Goal: Task Accomplishment & Management: Use online tool/utility

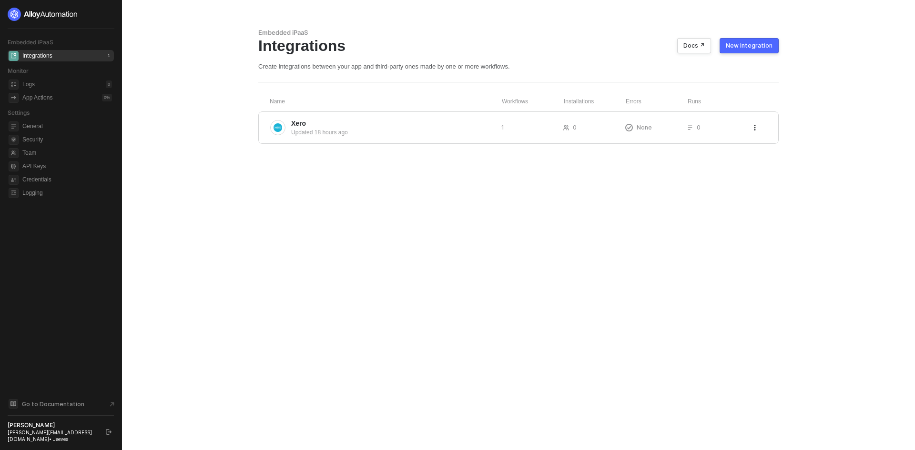
click at [764, 43] on div "New Integration" at bounding box center [749, 46] width 47 height 8
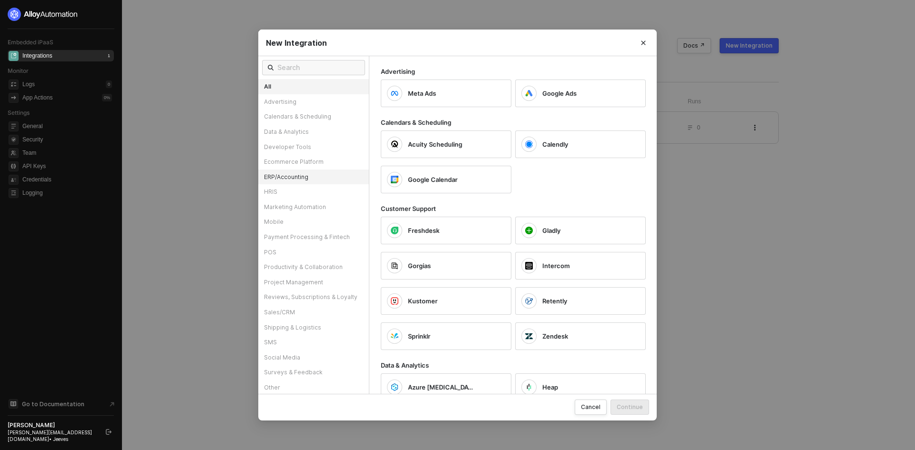
click at [286, 174] on div "ERP/Accounting" at bounding box center [313, 177] width 111 height 15
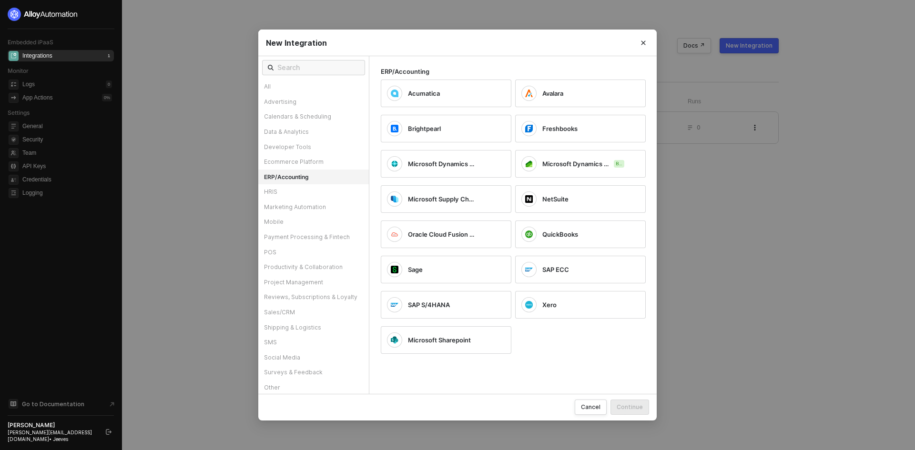
click at [737, 218] on div "New Integration All Advertising Calendars & Scheduling Data & Analytics Develop…" at bounding box center [457, 225] width 915 height 450
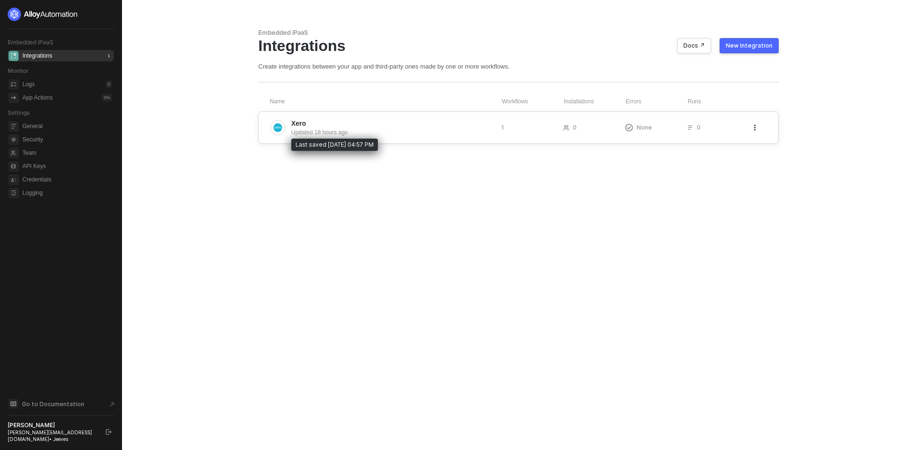
click at [443, 130] on div "Updated 18 hours ago" at bounding box center [392, 132] width 203 height 9
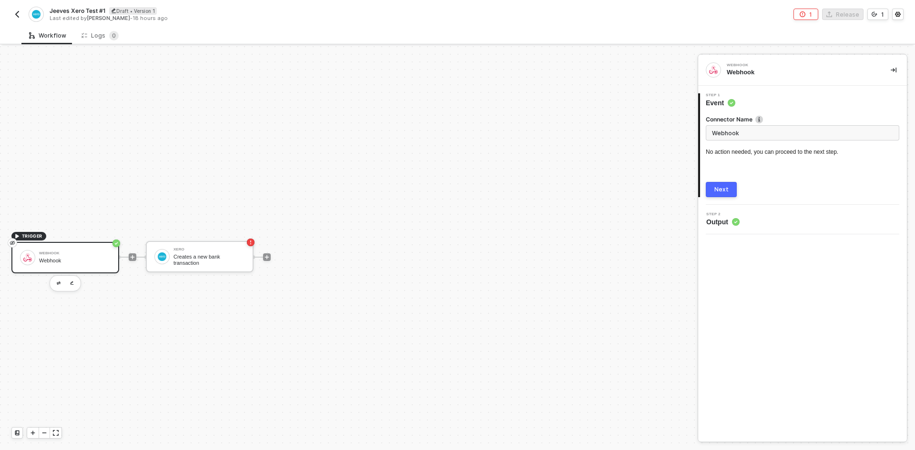
scroll to position [18, 0]
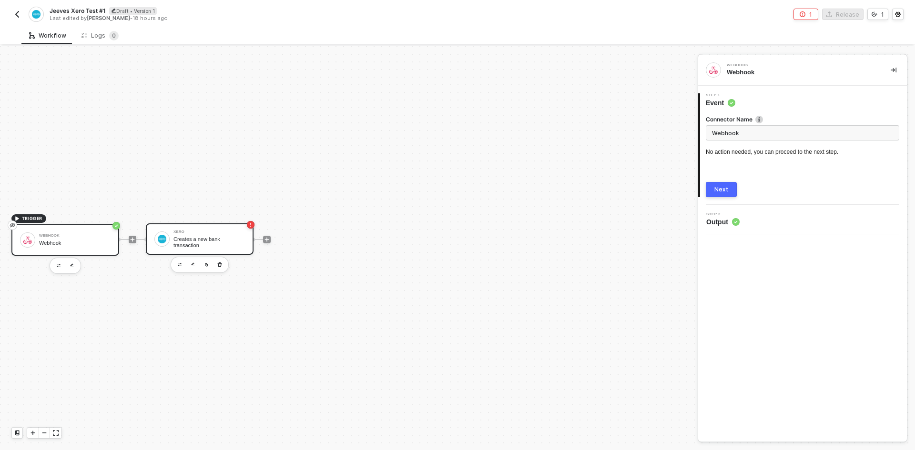
click at [215, 241] on div "Creates a new bank transaction" at bounding box center [208, 242] width 71 height 12
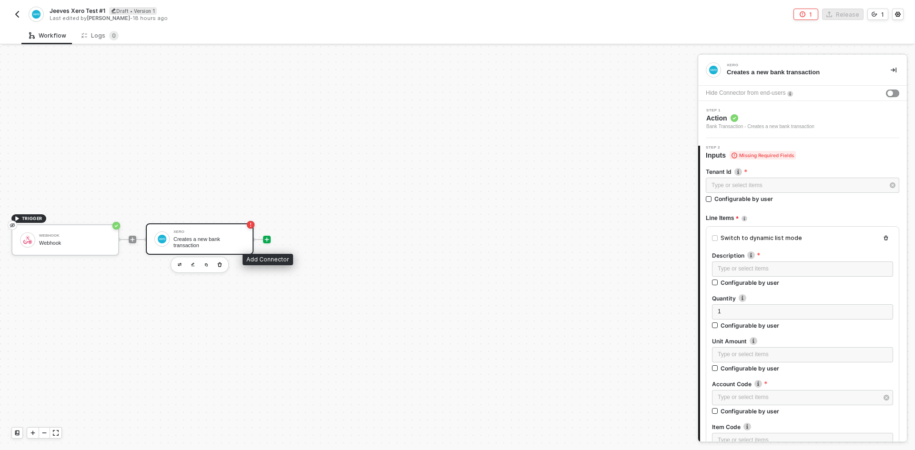
click at [269, 240] on icon "icon-play" at bounding box center [267, 239] width 4 height 4
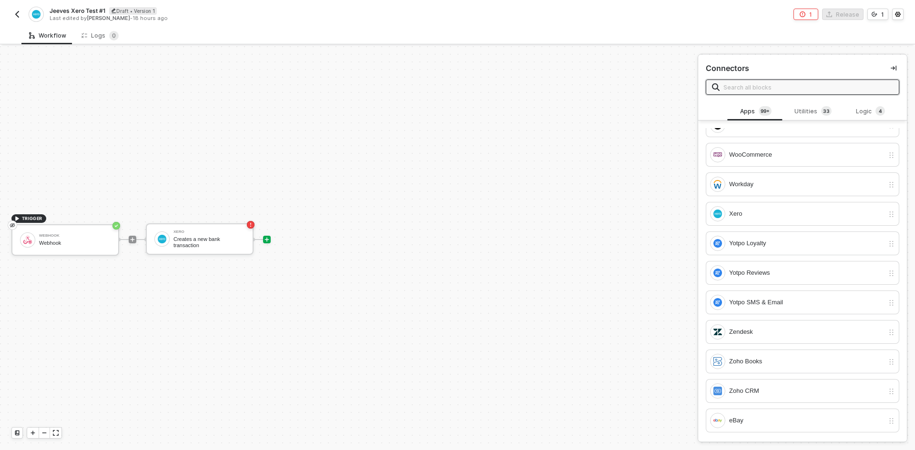
scroll to position [1, 0]
click at [750, 216] on div "Xero" at bounding box center [806, 213] width 155 height 10
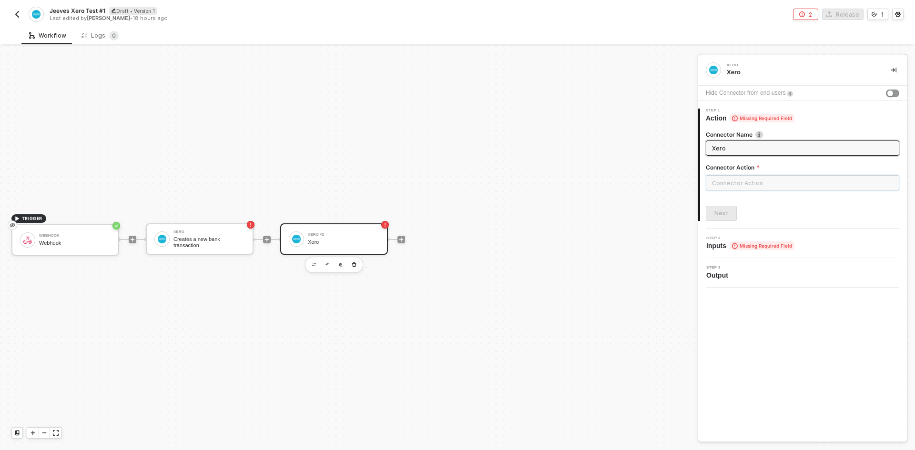
click at [749, 182] on input "text" at bounding box center [803, 182] width 194 height 15
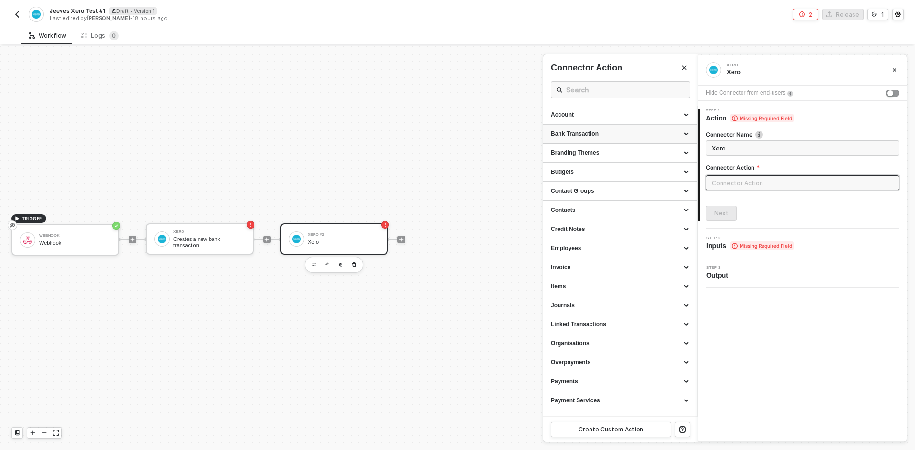
click at [677, 134] on div "Bank Transaction" at bounding box center [620, 134] width 139 height 8
click at [685, 133] on icon at bounding box center [687, 133] width 5 height 0
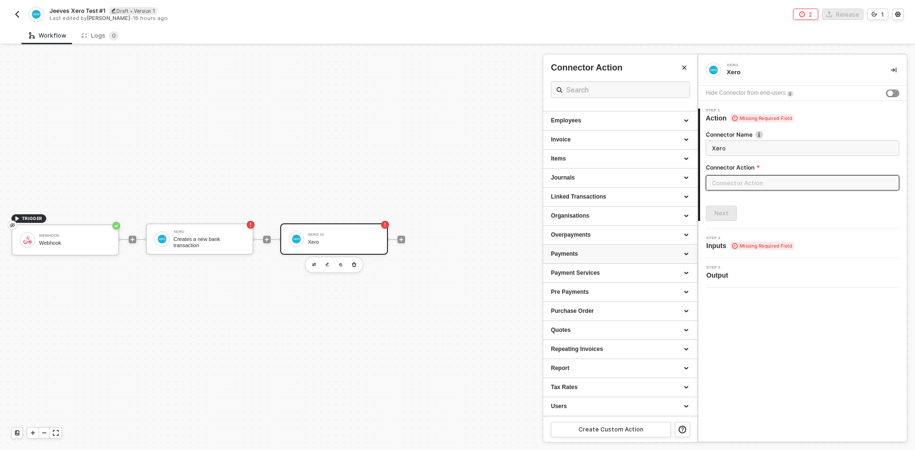
click at [677, 251] on div "Payments" at bounding box center [620, 254] width 139 height 8
click at [678, 251] on div "Payments" at bounding box center [620, 254] width 139 height 8
click at [685, 274] on icon at bounding box center [687, 274] width 5 height 0
click at [680, 272] on div "Payment Services" at bounding box center [620, 273] width 139 height 8
click at [602, 430] on div "Create Custom Action" at bounding box center [611, 430] width 65 height 8
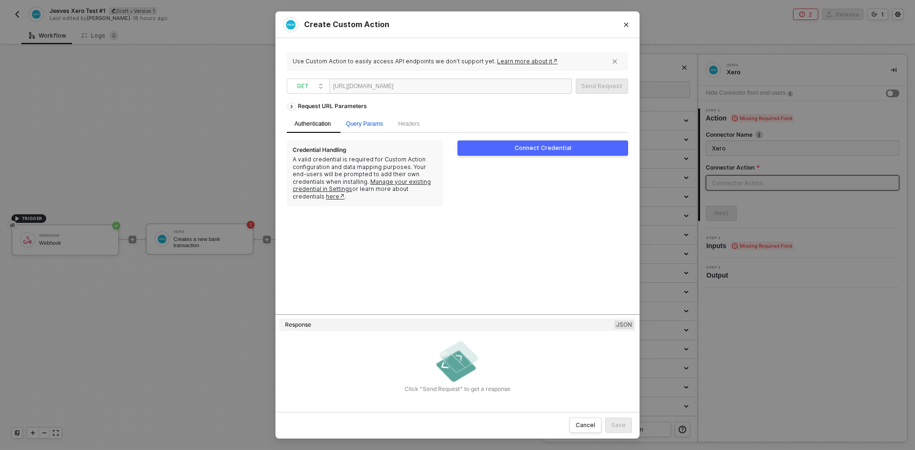
click at [354, 124] on span "Query Params" at bounding box center [364, 124] width 37 height 7
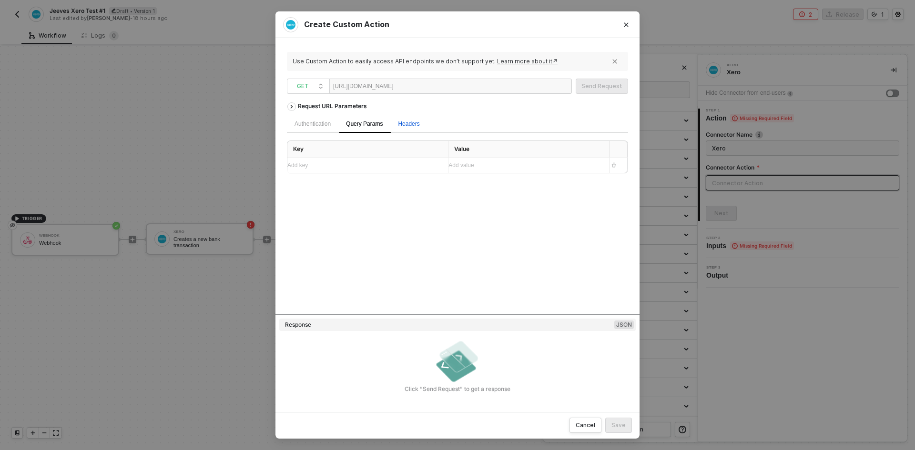
click at [405, 123] on span "Headers" at bounding box center [408, 124] width 21 height 7
click at [310, 123] on div "Authentication" at bounding box center [313, 124] width 36 height 9
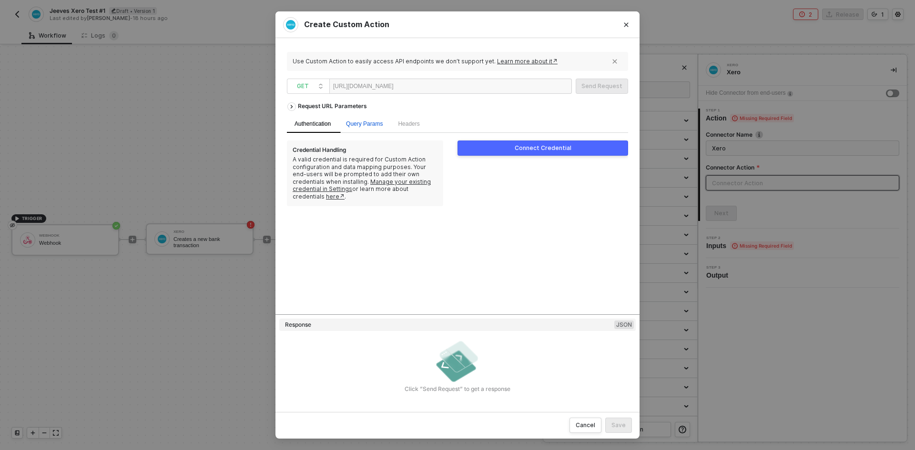
click at [367, 125] on span "Query Params" at bounding box center [364, 124] width 37 height 7
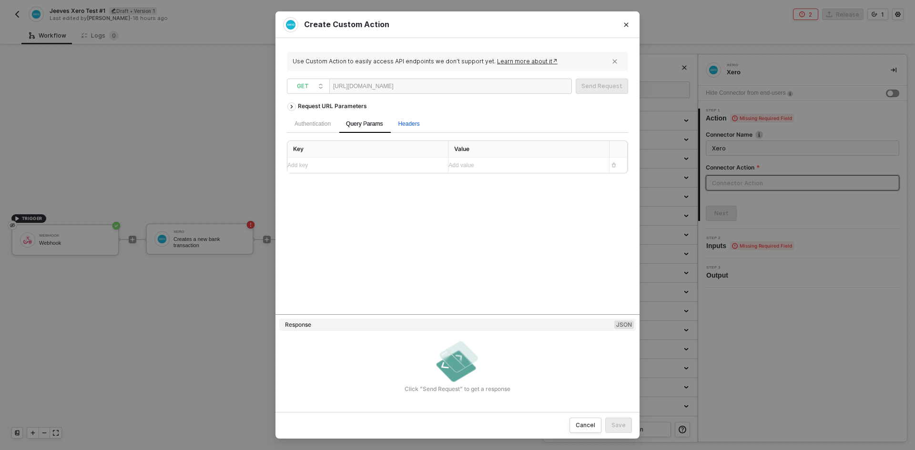
click at [407, 123] on span "Headers" at bounding box center [408, 124] width 21 height 7
click at [309, 124] on div "Authentication" at bounding box center [313, 124] width 36 height 9
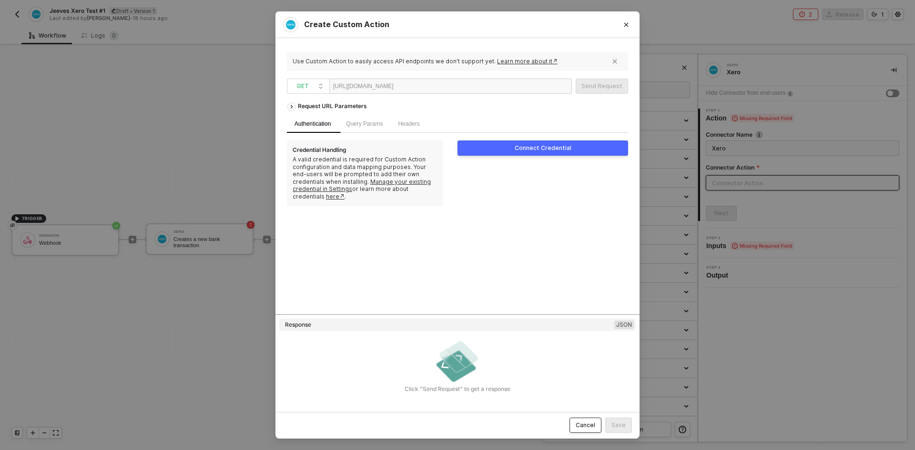
click at [580, 427] on div "Cancel" at bounding box center [586, 426] width 20 height 8
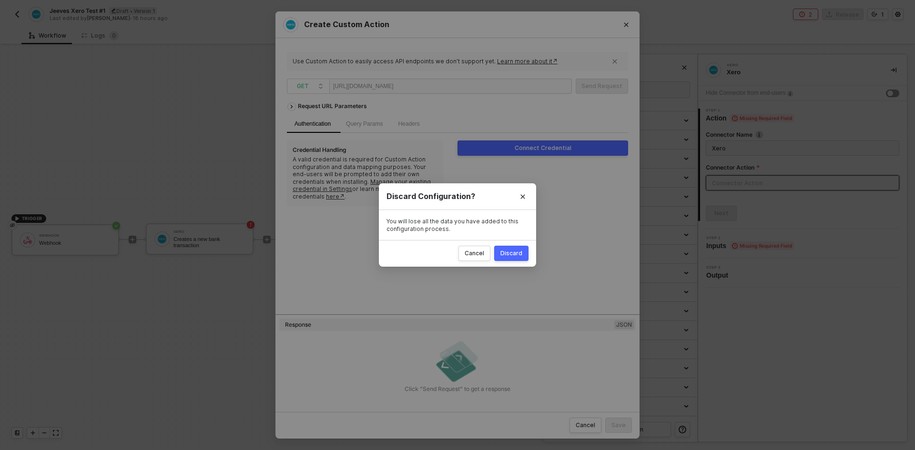
click at [508, 247] on button "Discard" at bounding box center [511, 253] width 34 height 15
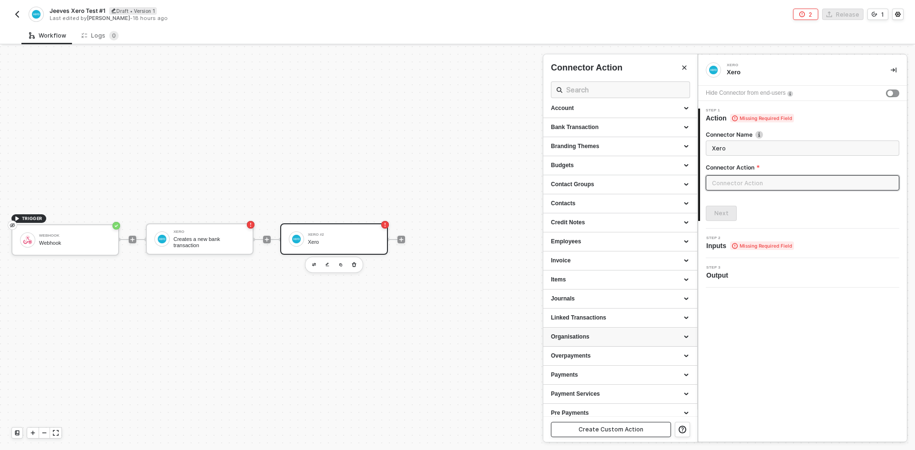
scroll to position [0, 0]
